Goal: Navigation & Orientation: Find specific page/section

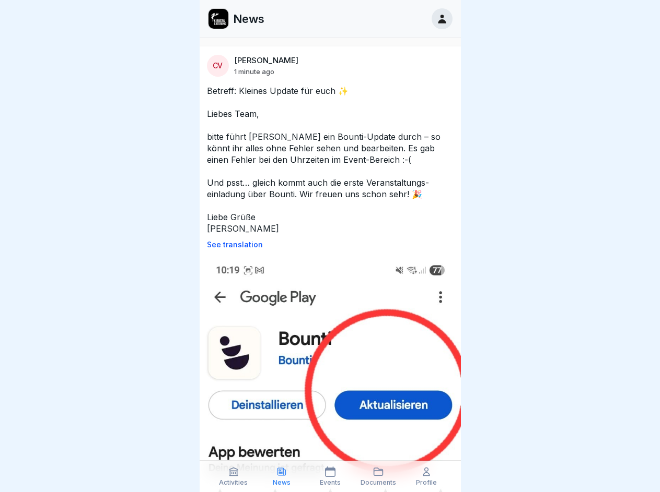
click at [325, 245] on p "See translation" at bounding box center [330, 245] width 246 height 8
click at [233, 477] on icon at bounding box center [233, 472] width 10 height 10
click at [281, 477] on icon at bounding box center [281, 472] width 10 height 10
click at [330, 477] on icon at bounding box center [330, 472] width 10 height 10
click at [378, 477] on icon at bounding box center [378, 472] width 10 height 10
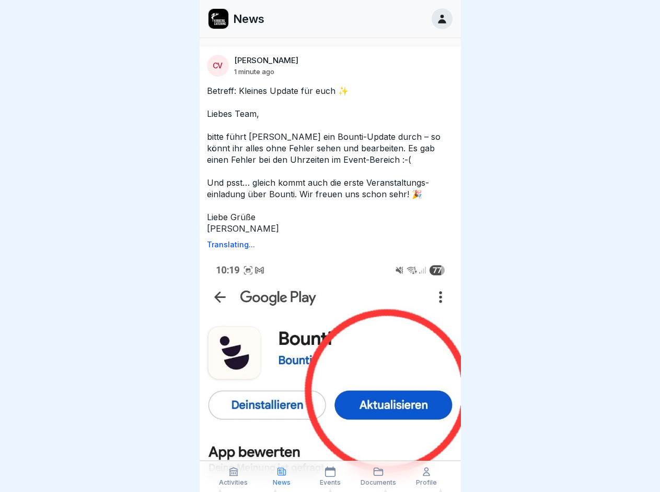
click at [426, 477] on icon at bounding box center [426, 472] width 10 height 10
